Goal: Check status: Check status

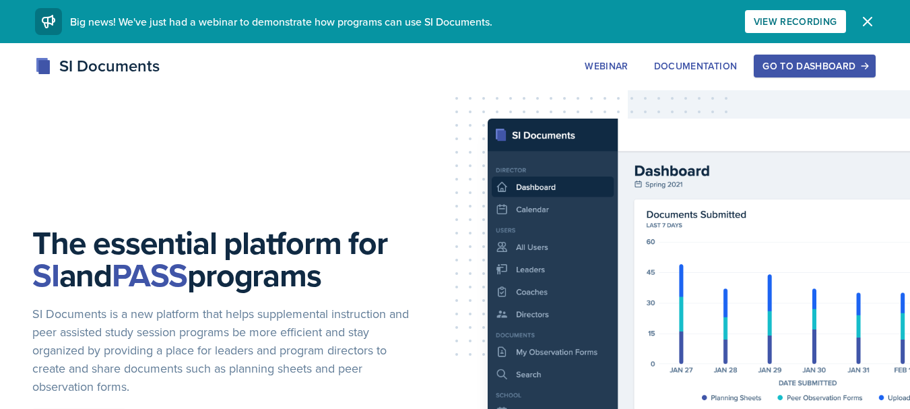
click at [823, 65] on div "Go to Dashboard" at bounding box center [814, 66] width 104 height 11
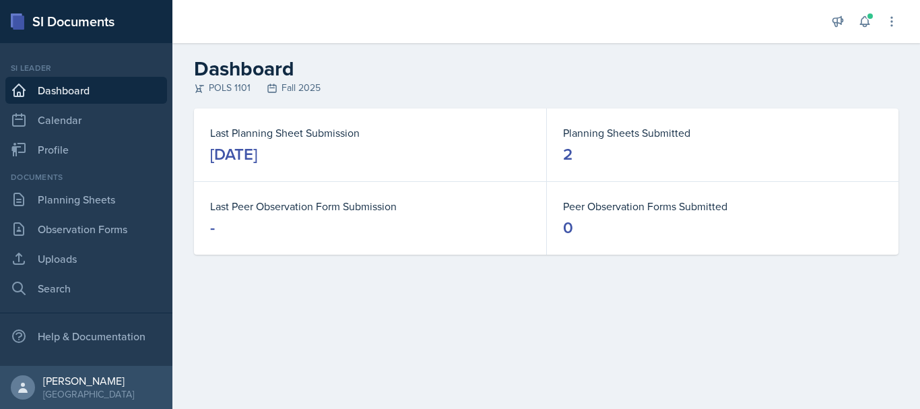
click at [630, 134] on dt "Planning Sheets Submitted" at bounding box center [722, 133] width 319 height 16
click at [66, 207] on link "Planning Sheets" at bounding box center [86, 199] width 162 height 27
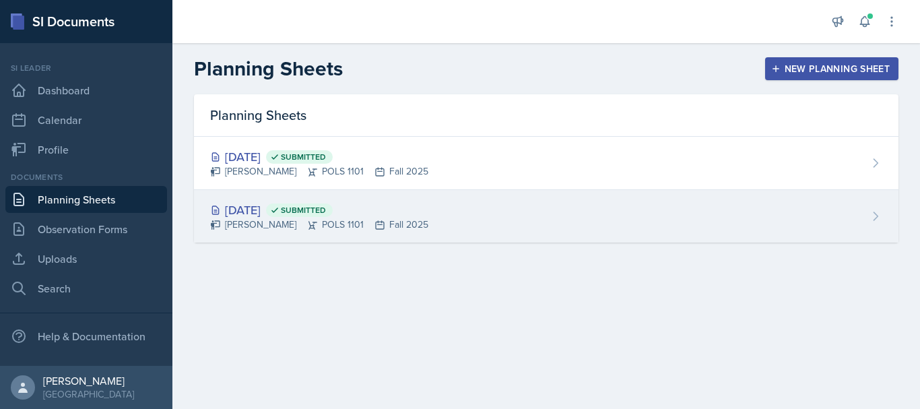
click at [486, 220] on div "[DATE] Submitted [PERSON_NAME] POLS 1101 Fall 2025" at bounding box center [546, 216] width 704 height 53
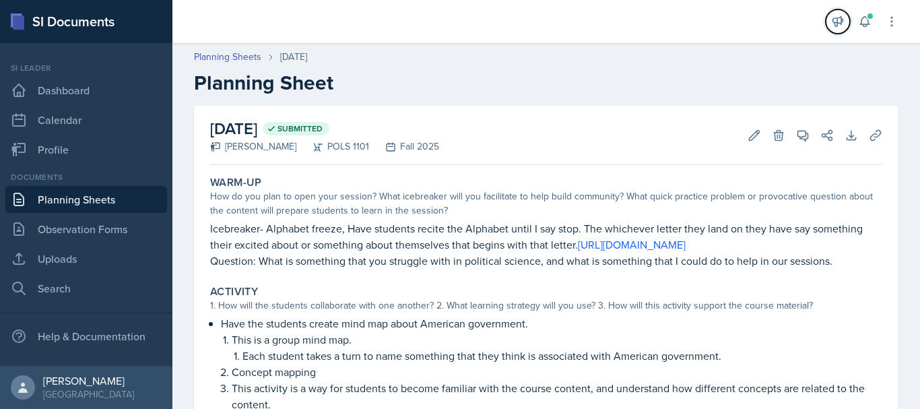
click at [828, 21] on button at bounding box center [838, 21] width 24 height 24
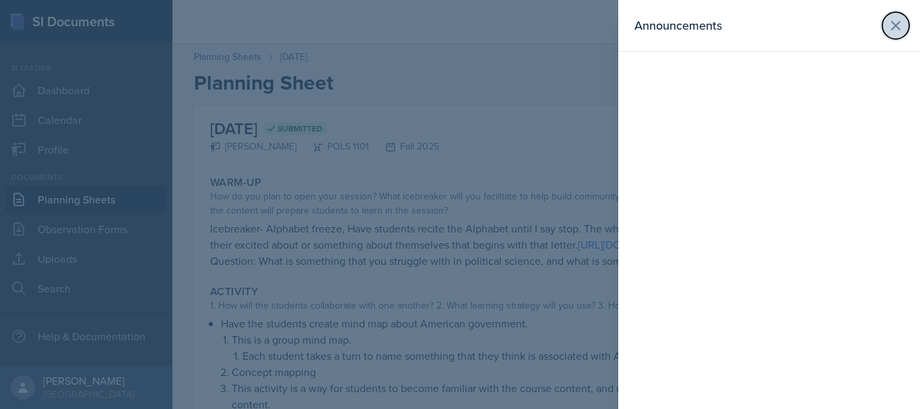
click at [903, 25] on icon at bounding box center [896, 26] width 16 height 16
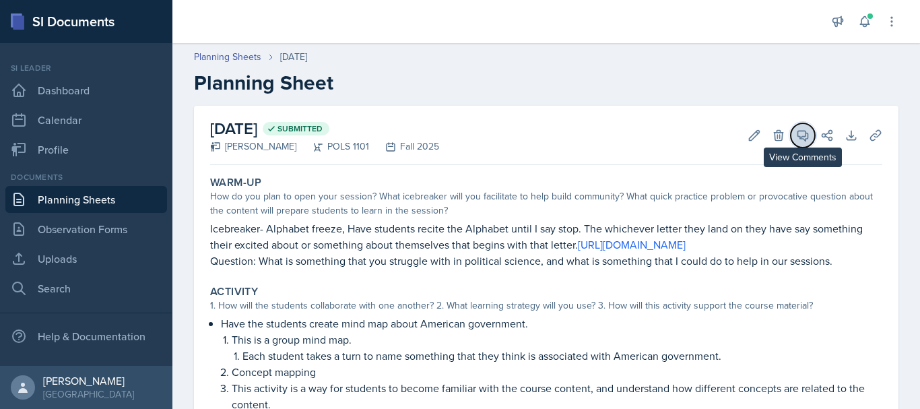
click at [804, 133] on span at bounding box center [807, 130] width 7 height 7
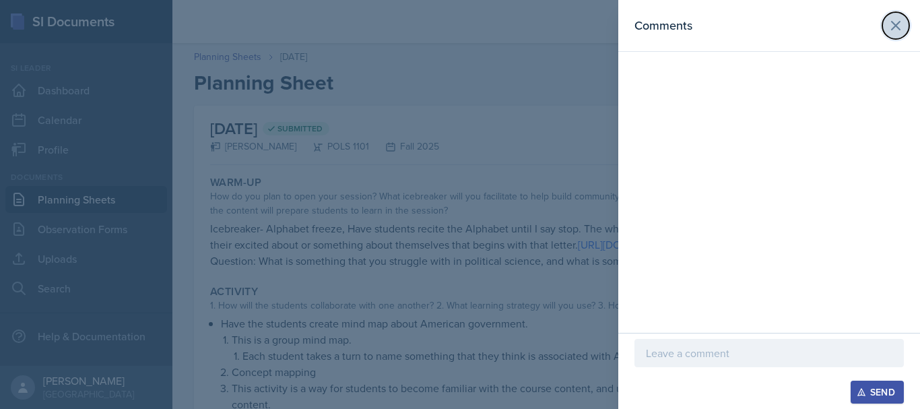
click at [893, 34] on button at bounding box center [895, 25] width 27 height 27
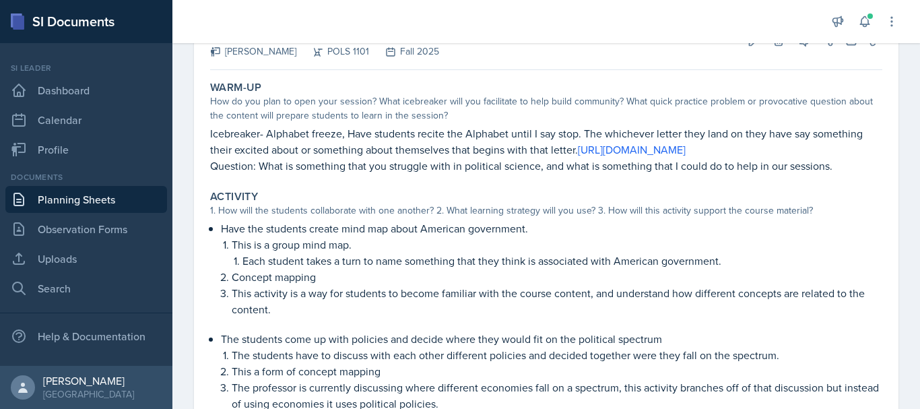
scroll to position [92, 0]
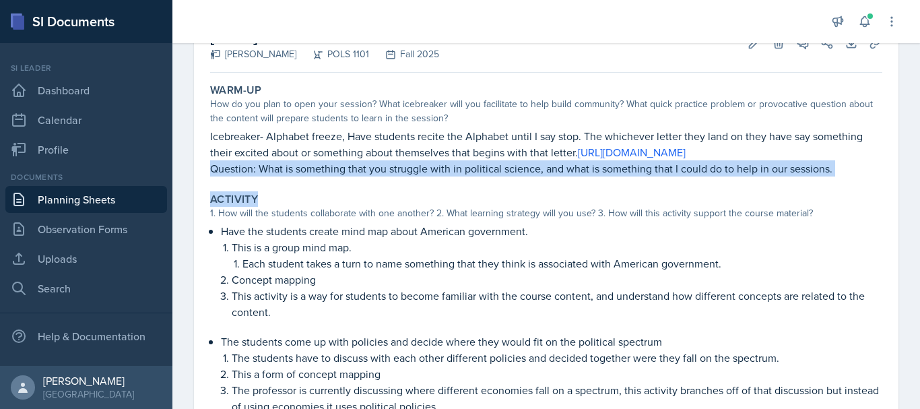
drag, startPoint x: 210, startPoint y: 186, endPoint x: 754, endPoint y: 198, distance: 544.2
click at [754, 198] on div "Warm-Up How do you plan to open your session? What icebreaker will you facilita…" at bounding box center [546, 335] width 672 height 515
click at [754, 182] on div "Warm-Up How do you plan to open your session? What icebreaker will you facilita…" at bounding box center [546, 130] width 683 height 104
drag, startPoint x: 210, startPoint y: 190, endPoint x: 853, endPoint y: 186, distance: 642.4
click at [853, 176] on p "Question: What is something that you struggle with in political science, and wh…" at bounding box center [546, 168] width 672 height 16
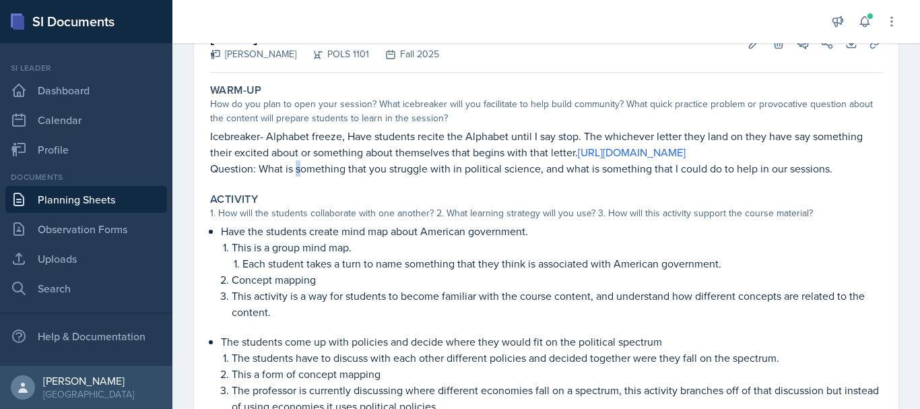
drag, startPoint x: 799, startPoint y: 173, endPoint x: 295, endPoint y: 183, distance: 504.5
click at [295, 176] on p "Question: What is something that you struggle with in political science, and wh…" at bounding box center [546, 168] width 672 height 16
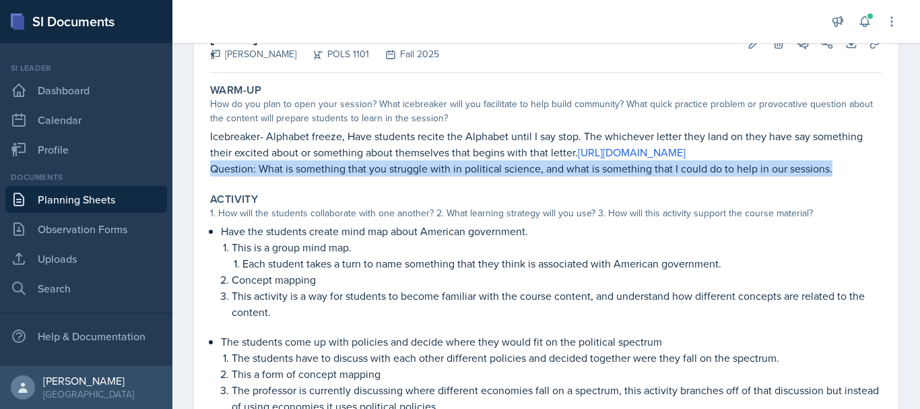
drag, startPoint x: 213, startPoint y: 187, endPoint x: 830, endPoint y: 179, distance: 617.5
click at [830, 176] on p "Question: What is something that you struggle with in political science, and wh…" at bounding box center [546, 168] width 672 height 16
copy p "Question: What is something that you struggle with in political science, and wh…"
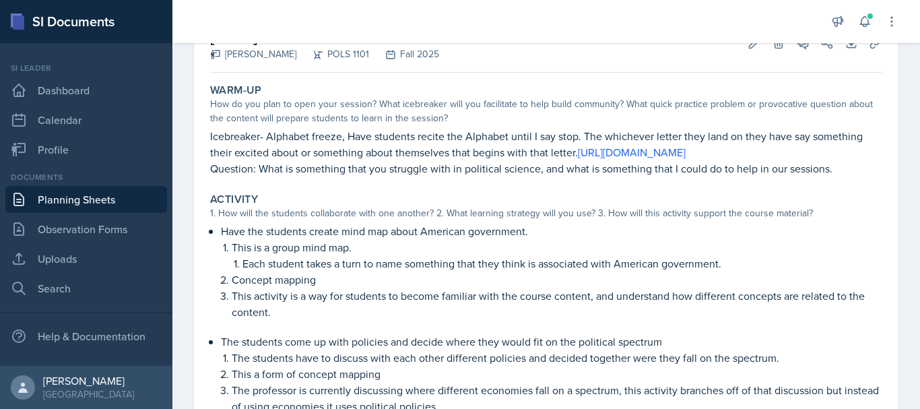
click at [468, 6] on div at bounding box center [499, 21] width 632 height 43
